Goal: Find contact information: Find contact information

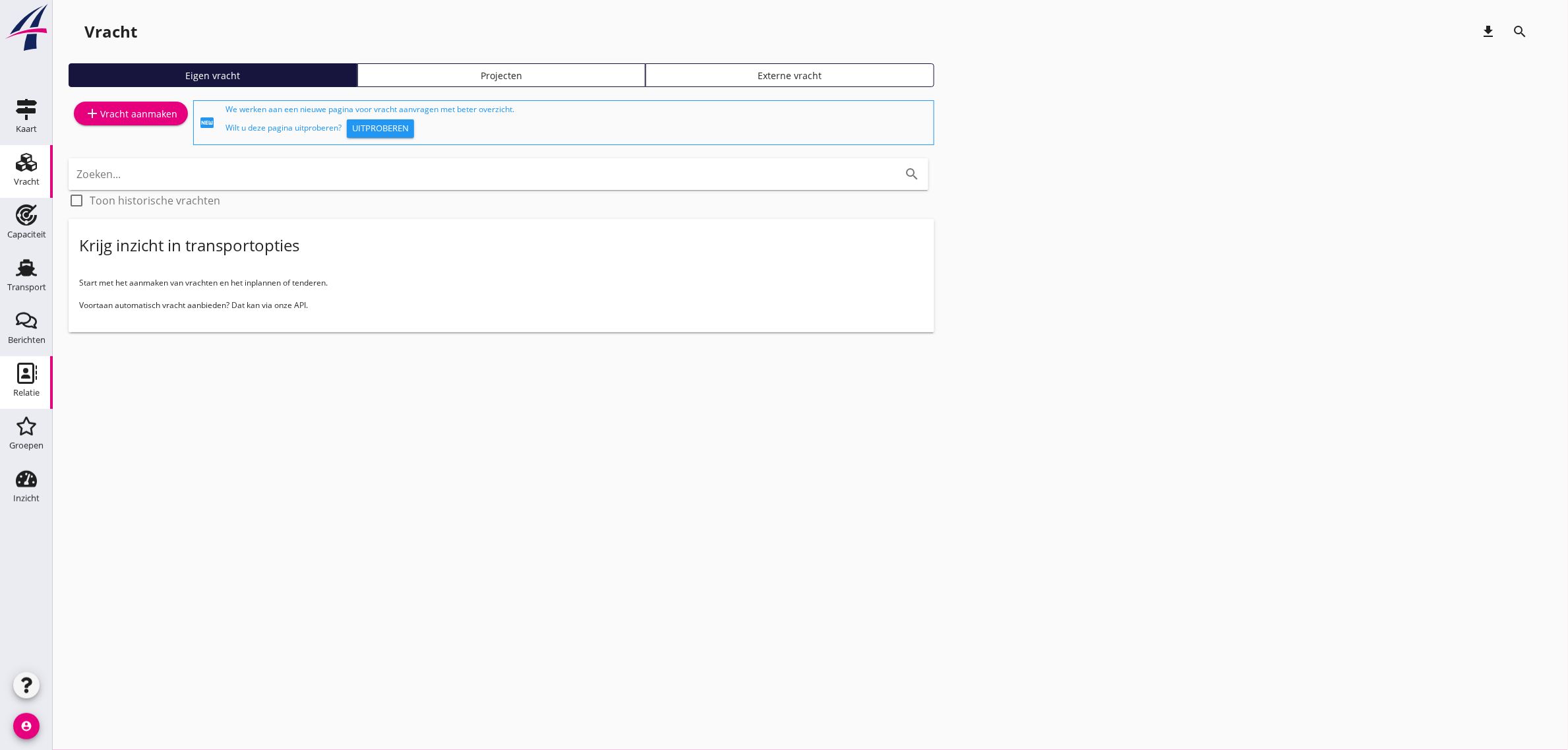
click at [40, 374] on div "Relatie" at bounding box center [26, 373] width 32 height 21
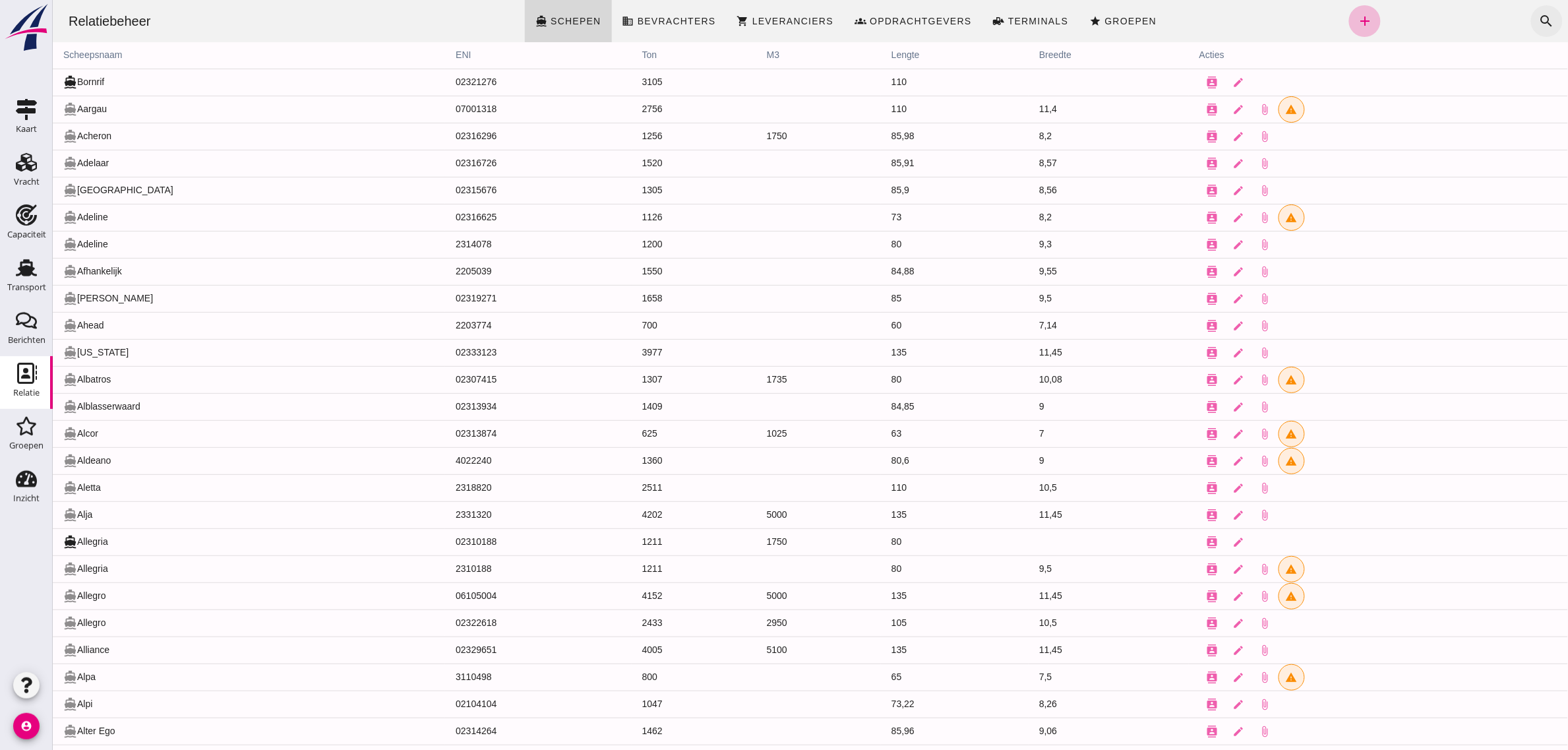
click at [1539, 15] on icon "search" at bounding box center [1547, 21] width 16 height 16
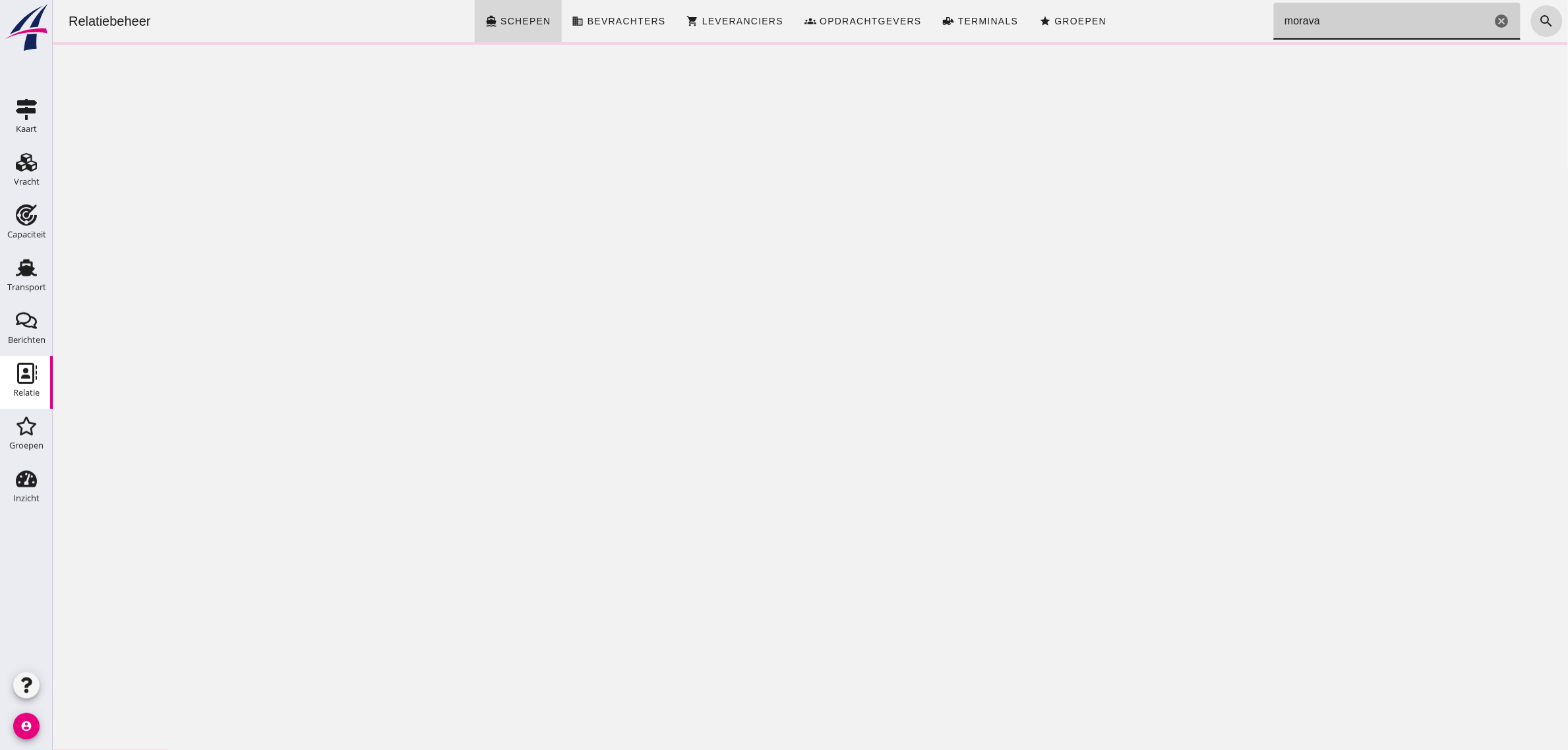
click input "morava"
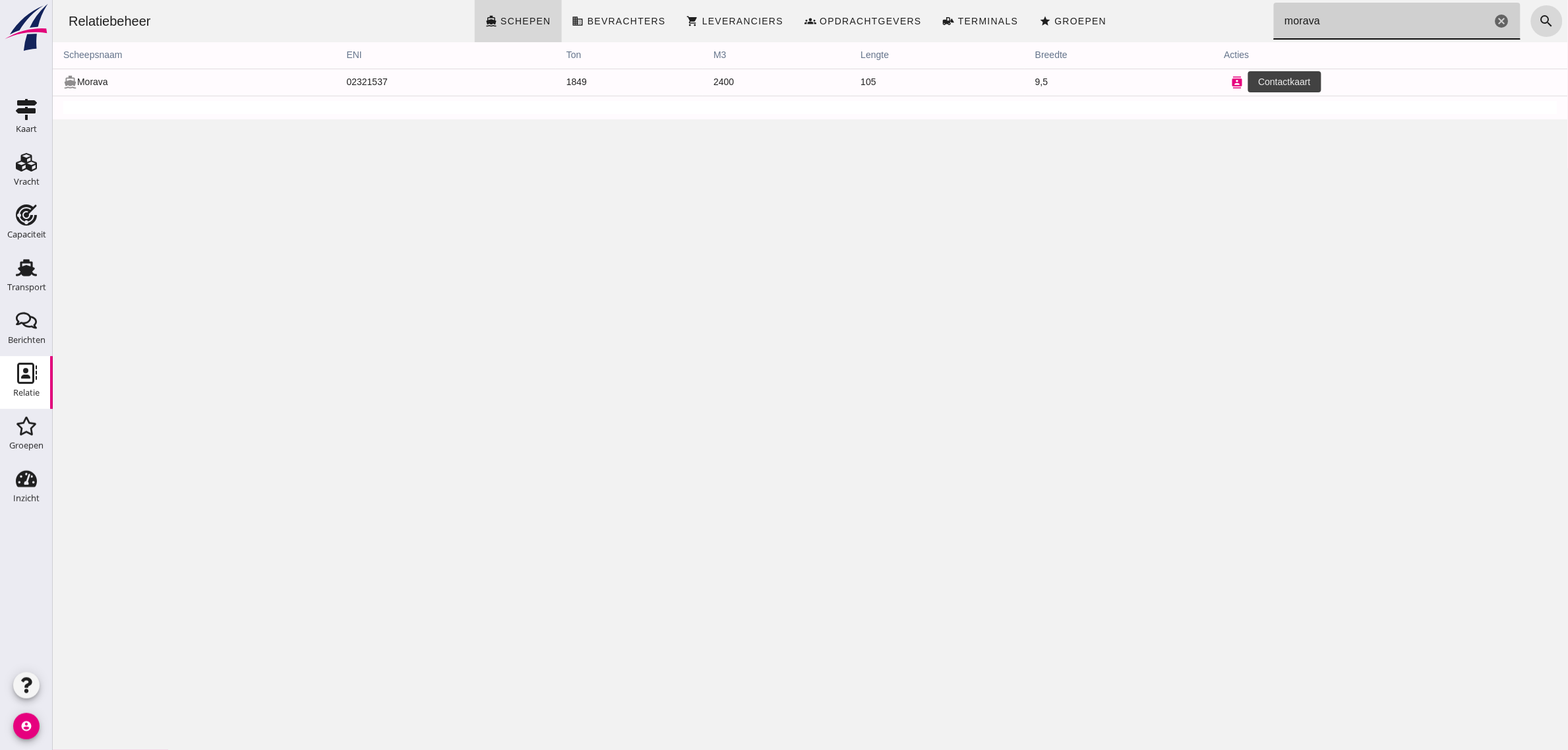
type input "morava"
click at [1232, 83] on icon "contacts" at bounding box center [1237, 82] width 12 height 12
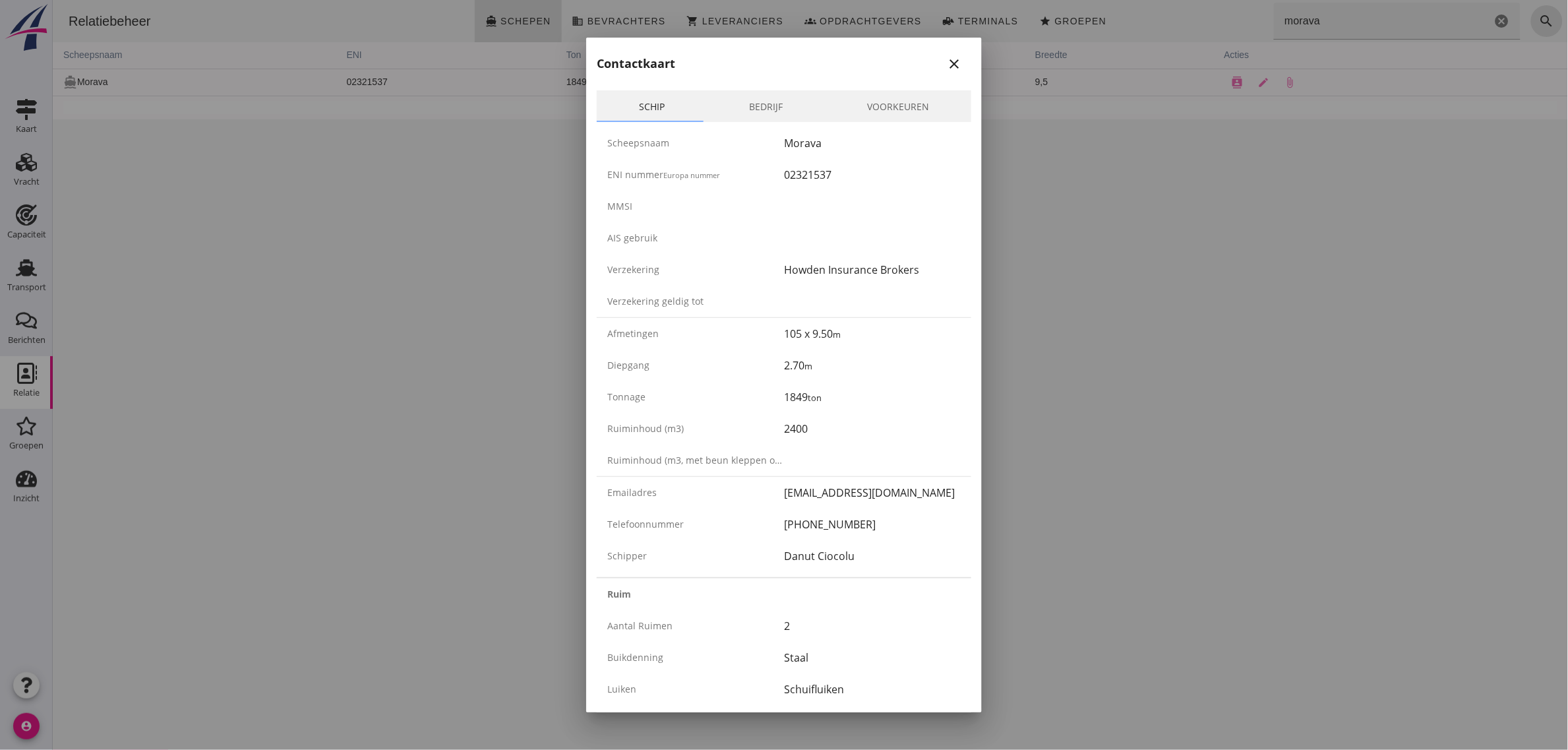
click at [757, 104] on link "Bedrijf" at bounding box center [766, 106] width 118 height 32
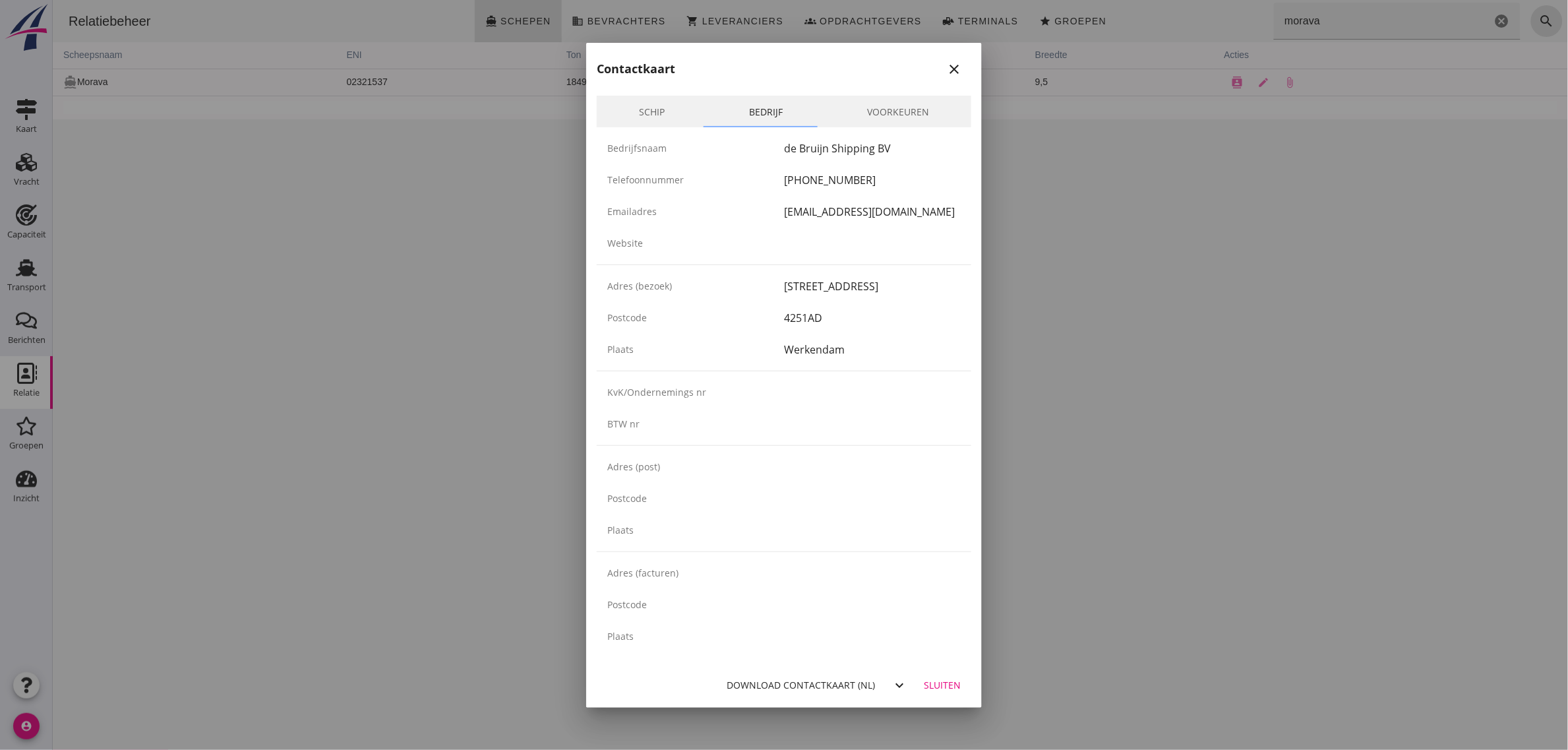
click at [647, 103] on link "Schip" at bounding box center [652, 112] width 110 height 32
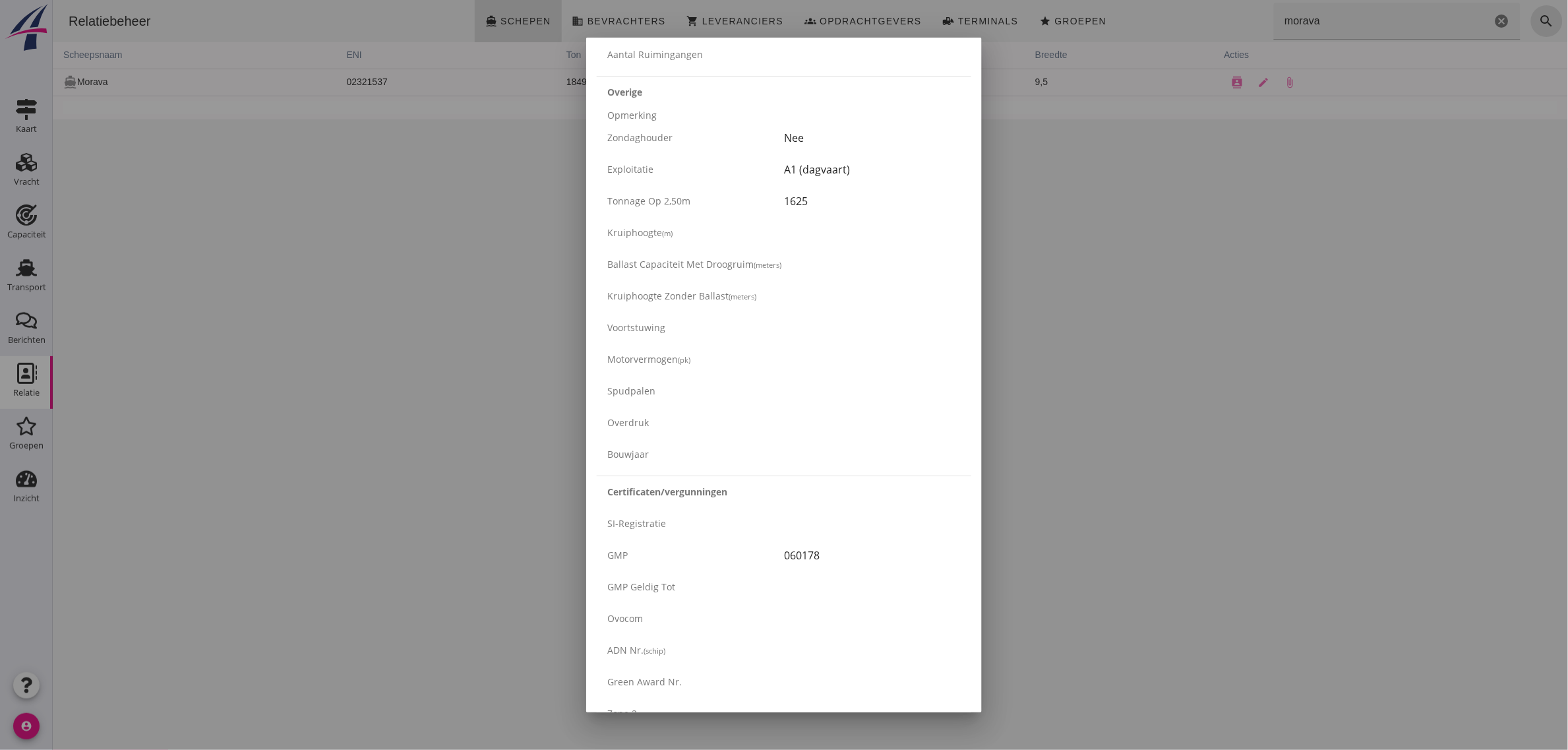
scroll to position [2003, 0]
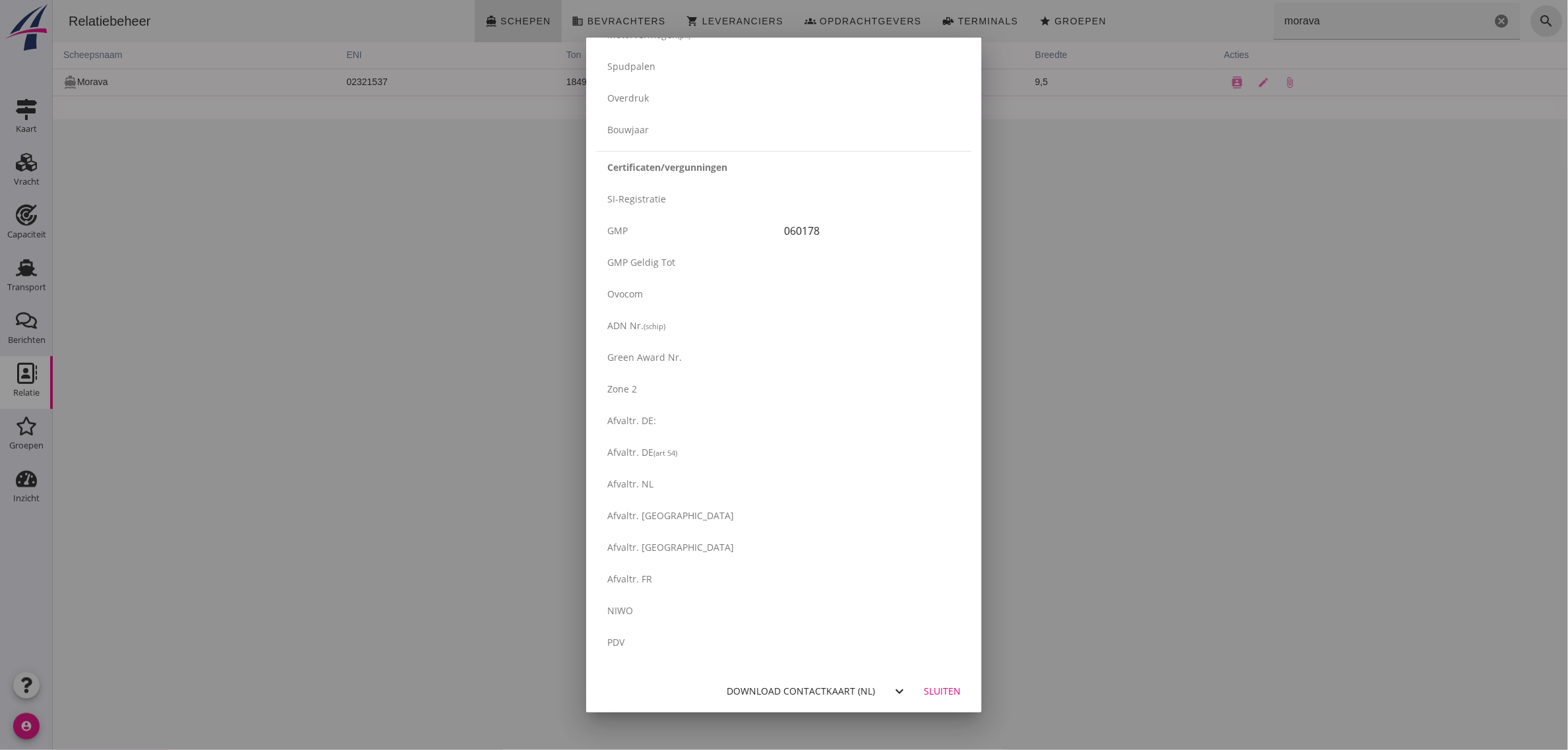
click at [849, 690] on div "Download contactkaart (nl)" at bounding box center [801, 691] width 148 height 14
click at [139, 229] on div at bounding box center [784, 375] width 1568 height 750
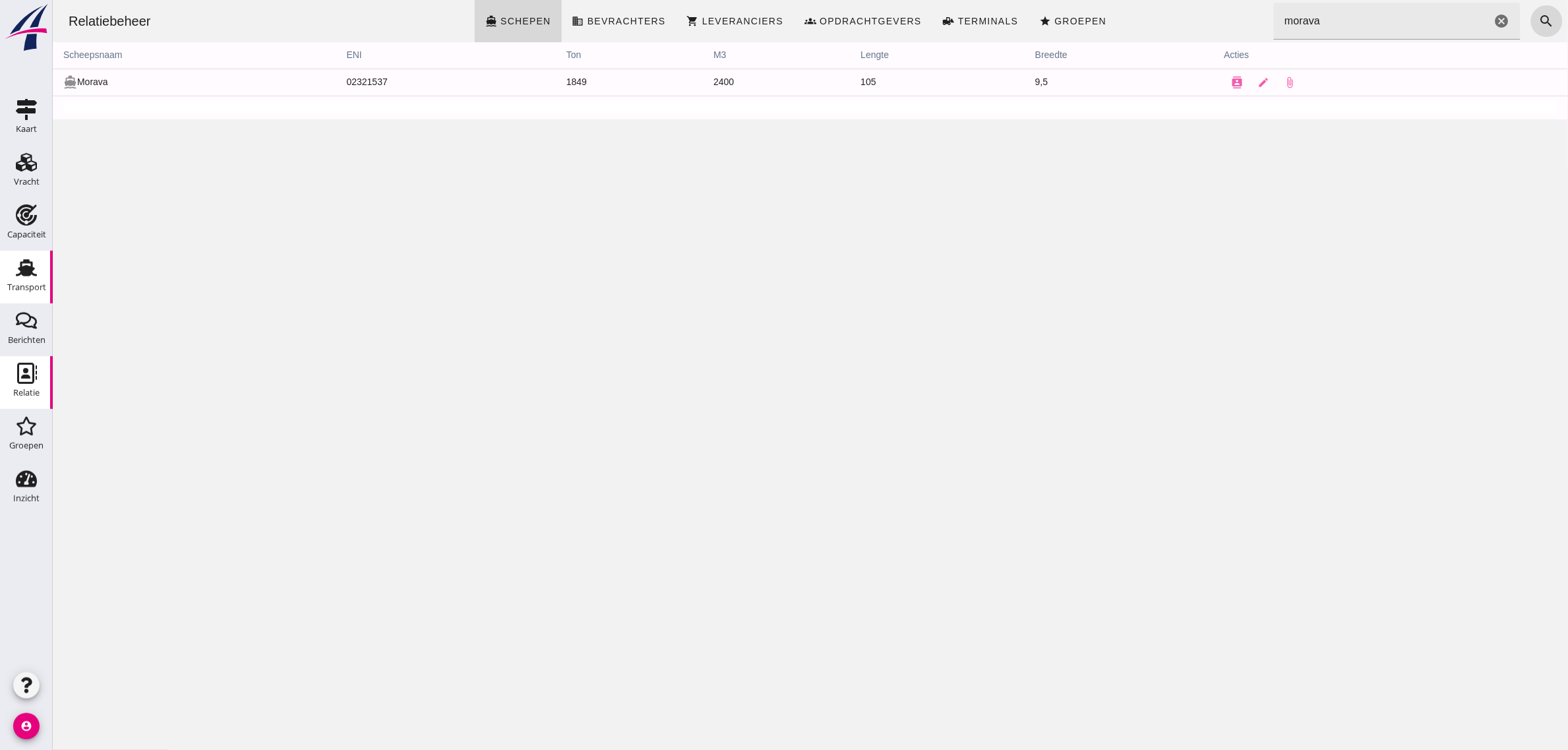
click at [21, 286] on div "Transport" at bounding box center [26, 287] width 39 height 8
